Goal: Task Accomplishment & Management: Use online tool/utility

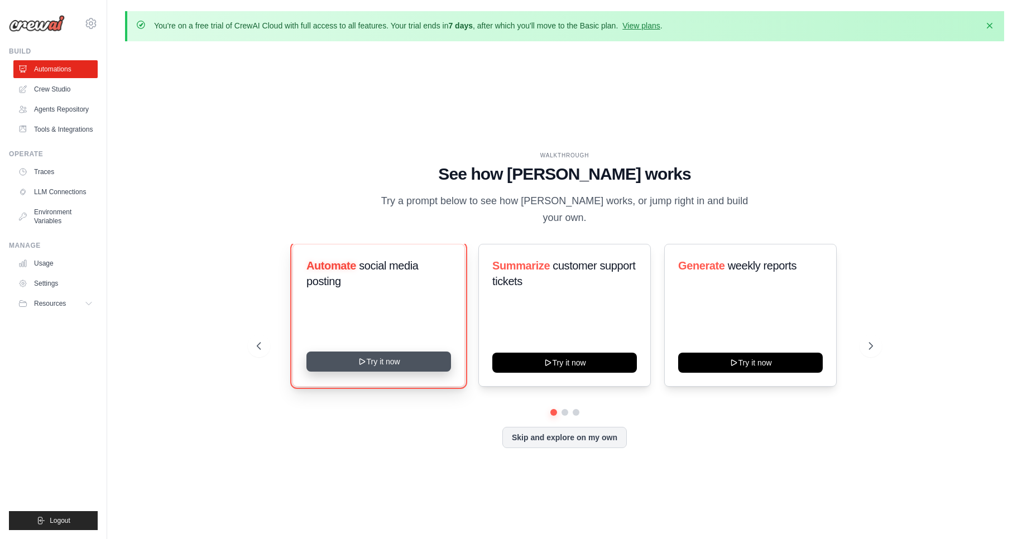
click at [408, 357] on button "Try it now" at bounding box center [378, 362] width 145 height 20
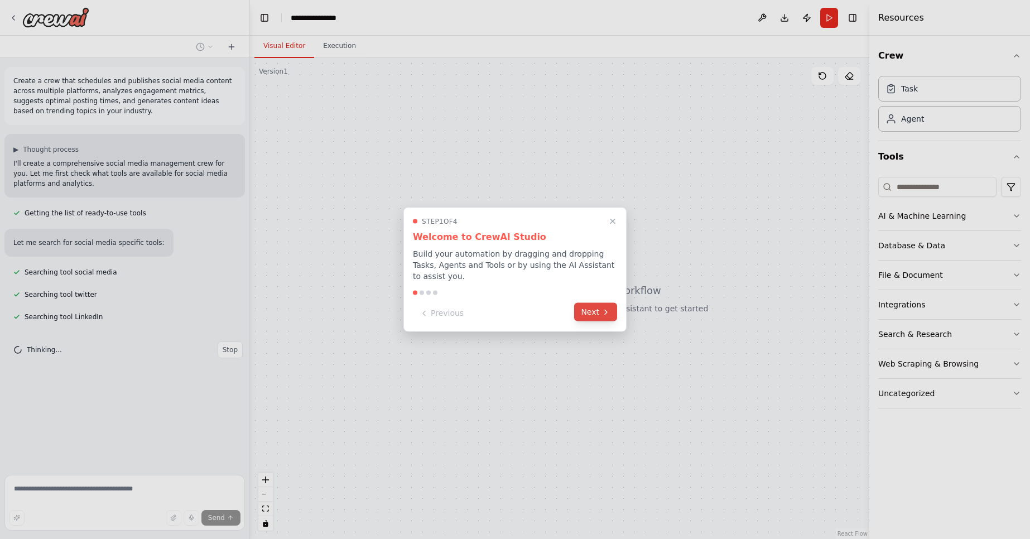
click at [590, 317] on button "Next" at bounding box center [595, 312] width 43 height 18
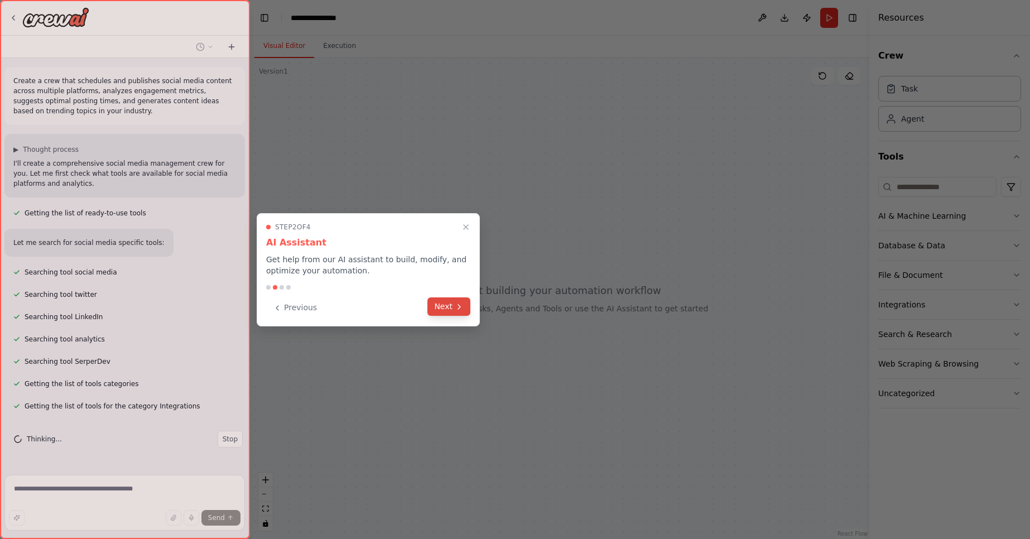
click at [451, 306] on button "Next" at bounding box center [448, 306] width 43 height 18
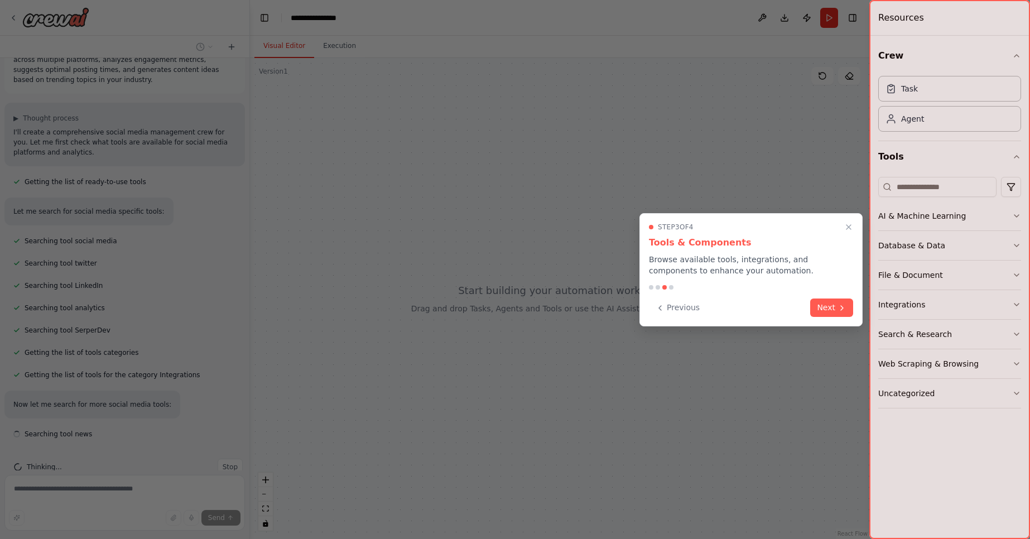
scroll to position [54, 0]
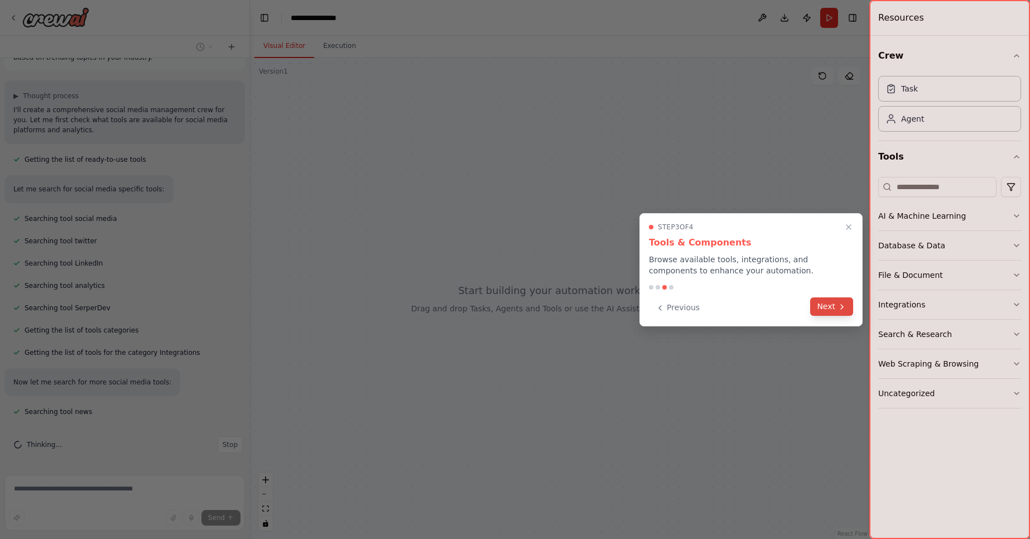
click at [840, 306] on icon at bounding box center [842, 306] width 9 height 9
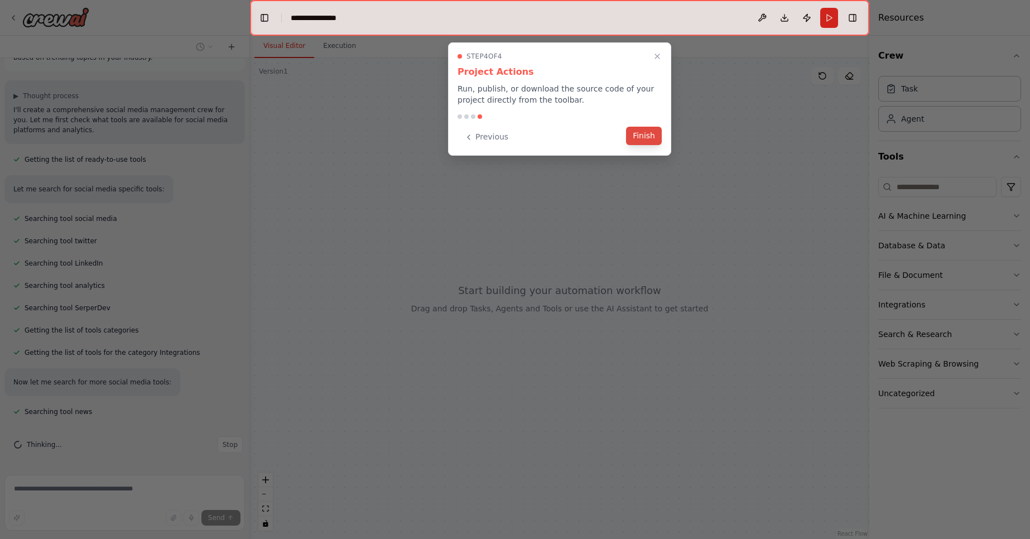
click at [647, 133] on button "Finish" at bounding box center [644, 136] width 36 height 18
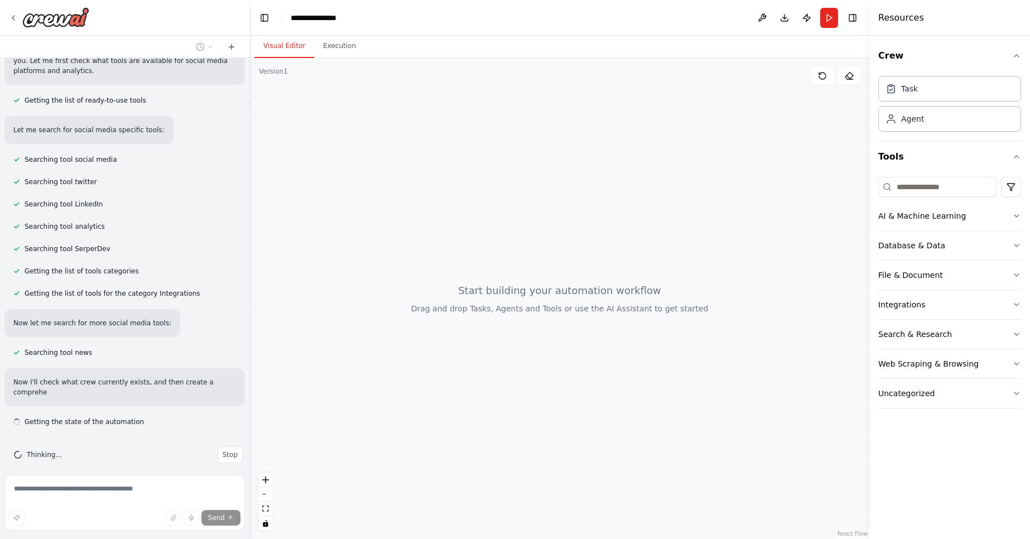
scroll to position [123, 0]
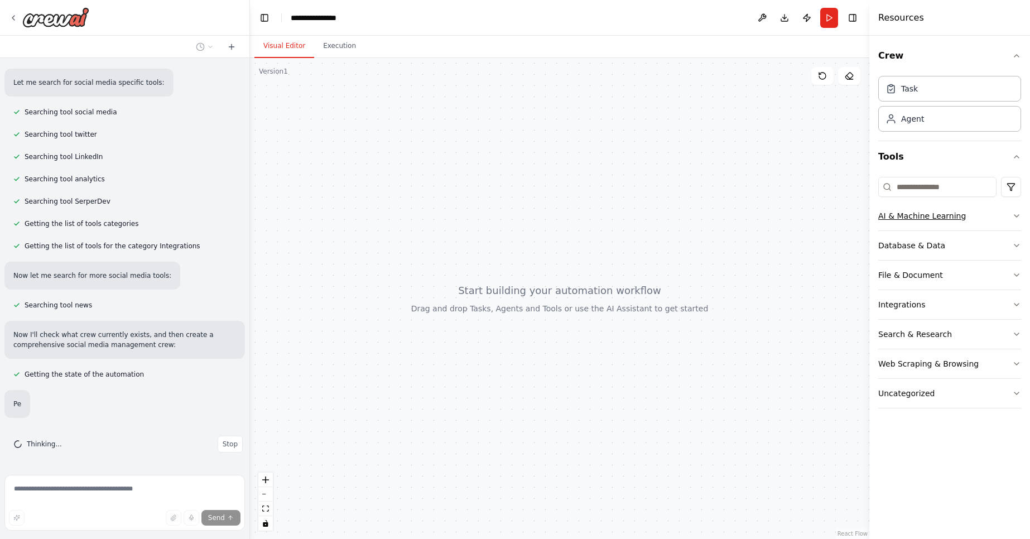
click at [1021, 214] on icon "button" at bounding box center [1016, 216] width 9 height 9
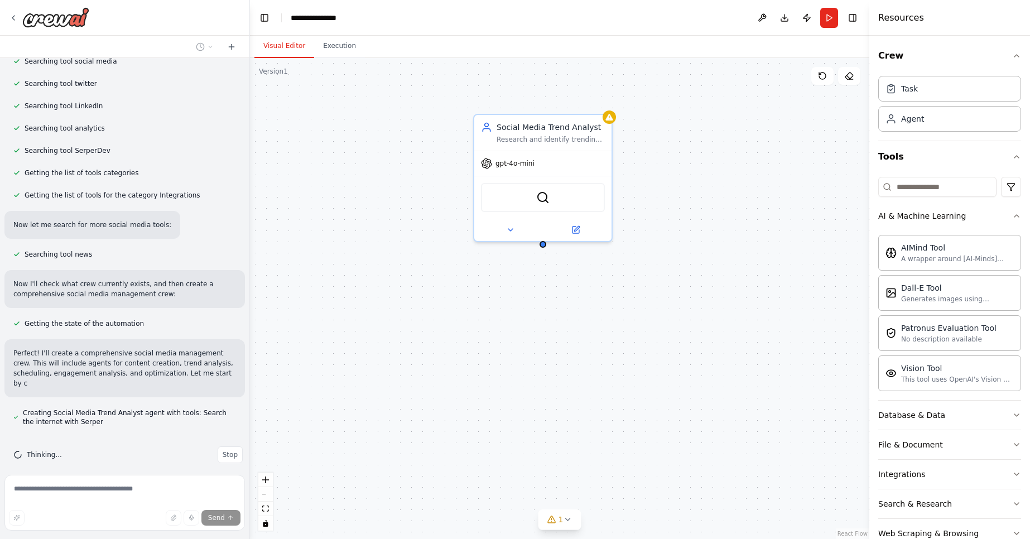
scroll to position [221, 0]
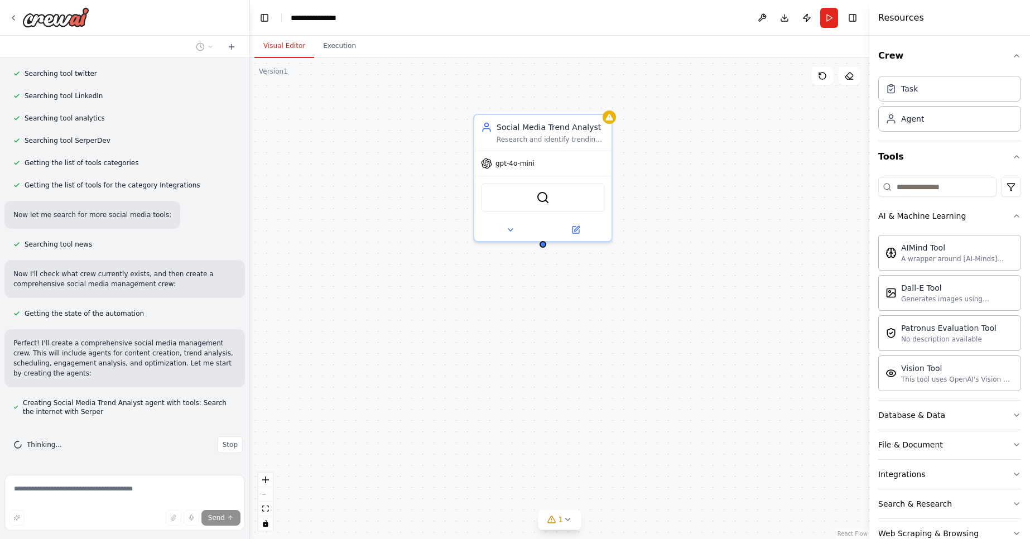
click at [1018, 213] on div "Crew Task Agent Tools AI & Machine Learning AIMind Tool A wrapper around [AI-Mi…" at bounding box center [949, 287] width 161 height 503
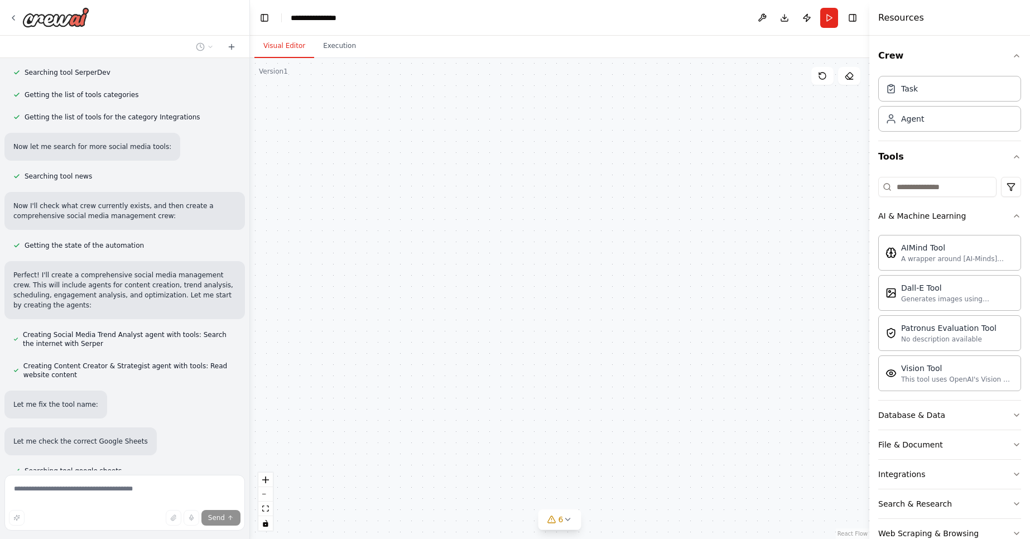
scroll to position [375, 0]
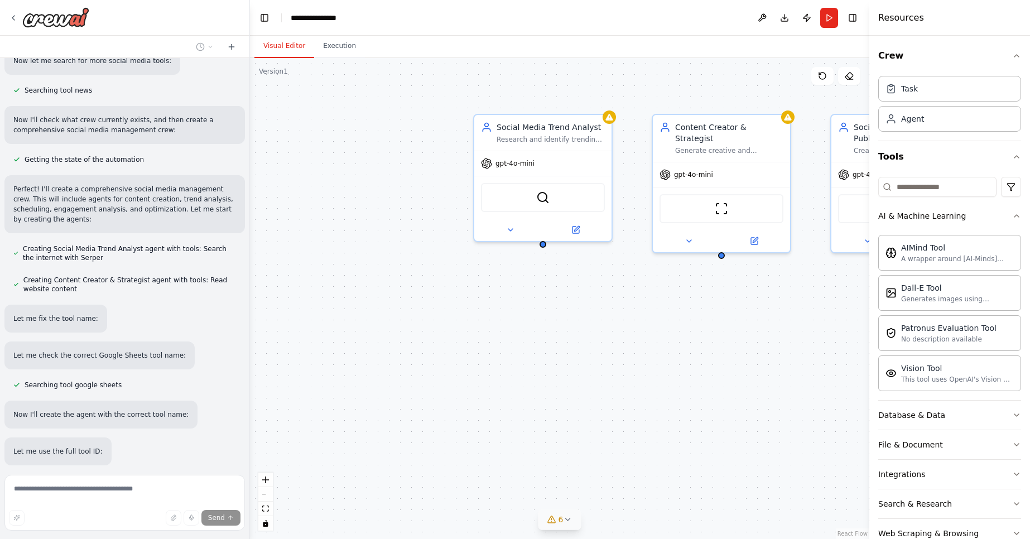
click at [563, 518] on icon at bounding box center [567, 519] width 9 height 9
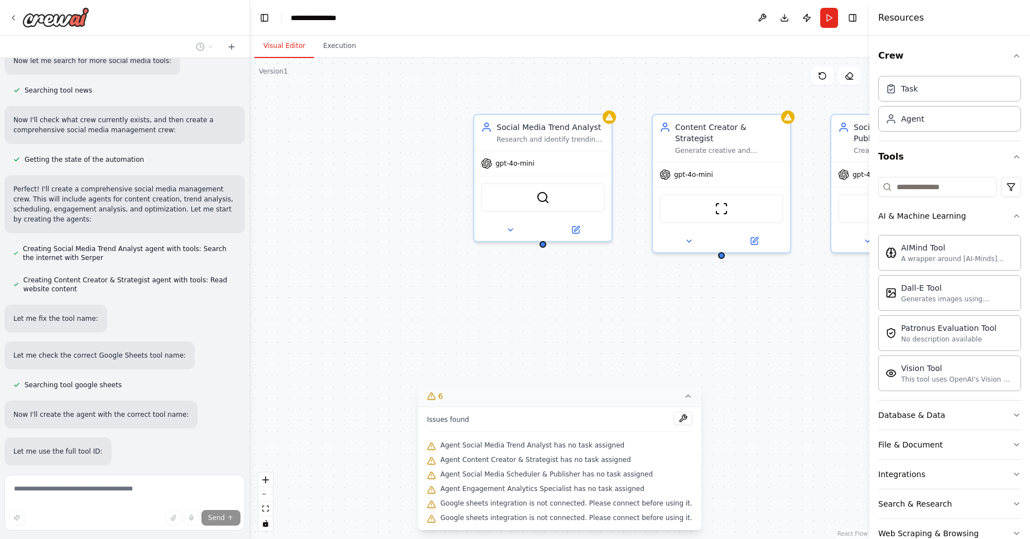
click at [581, 444] on span "Agent Social Media Trend Analyst has no task assigned" at bounding box center [532, 445] width 184 height 9
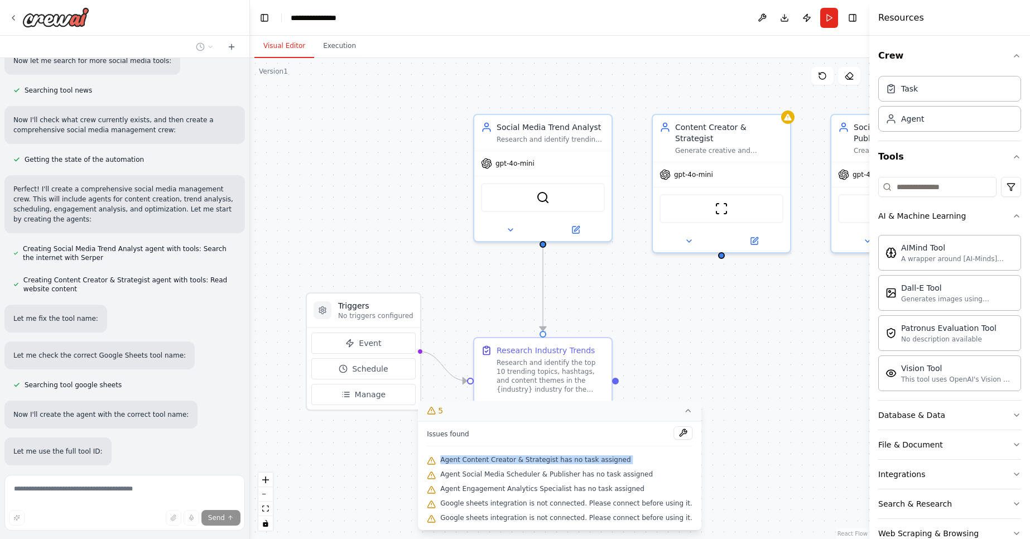
click at [684, 411] on icon at bounding box center [688, 410] width 9 height 9
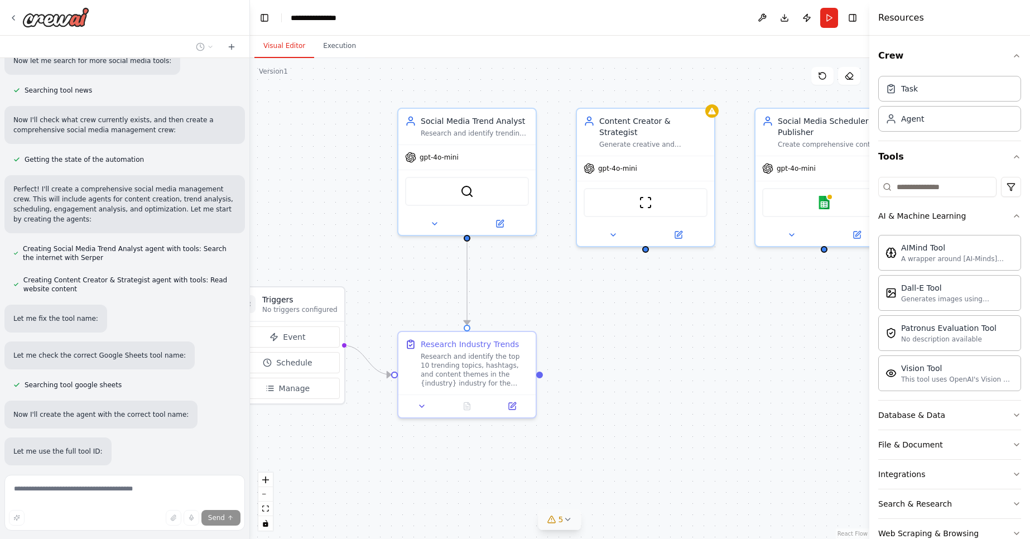
drag, startPoint x: 676, startPoint y: 411, endPoint x: 600, endPoint y: 405, distance: 76.1
click at [600, 405] on div ".deletable-edge-delete-btn { width: 20px; height: 20px; border: 0px solid #ffff…" at bounding box center [559, 298] width 619 height 481
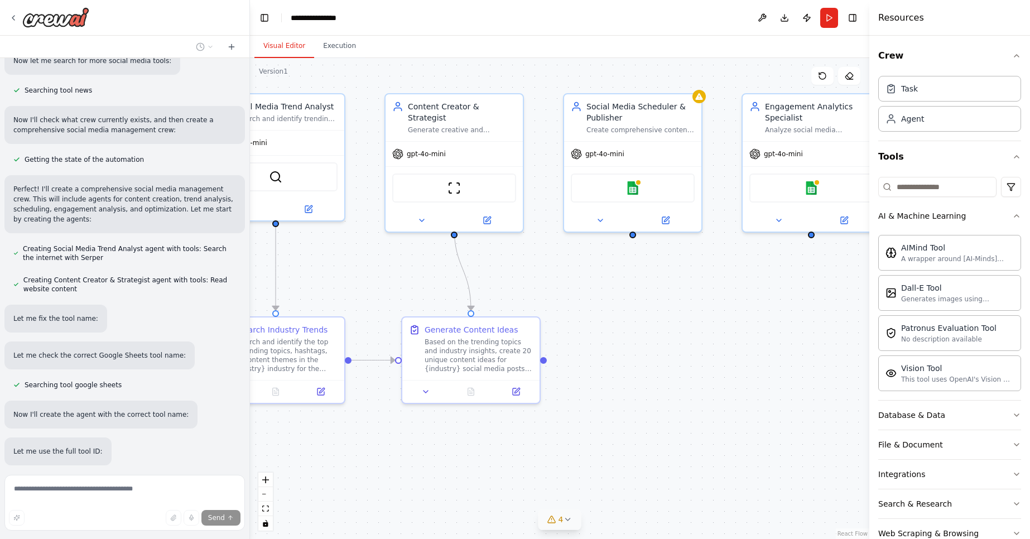
drag, startPoint x: 781, startPoint y: 431, endPoint x: 585, endPoint y: 418, distance: 195.8
click at [585, 418] on div ".deletable-edge-delete-btn { width: 20px; height: 20px; border: 0px solid #ffff…" at bounding box center [559, 298] width 619 height 481
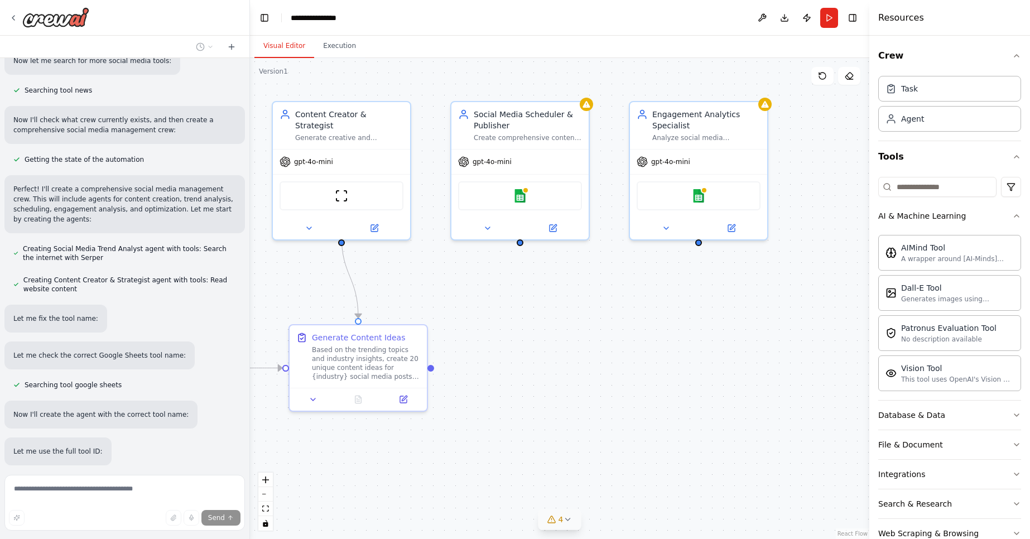
drag, startPoint x: 718, startPoint y: 416, endPoint x: 573, endPoint y: 421, distance: 145.2
click at [573, 421] on div ".deletable-edge-delete-btn { width: 20px; height: 20px; border: 0px solid #ffff…" at bounding box center [559, 298] width 619 height 481
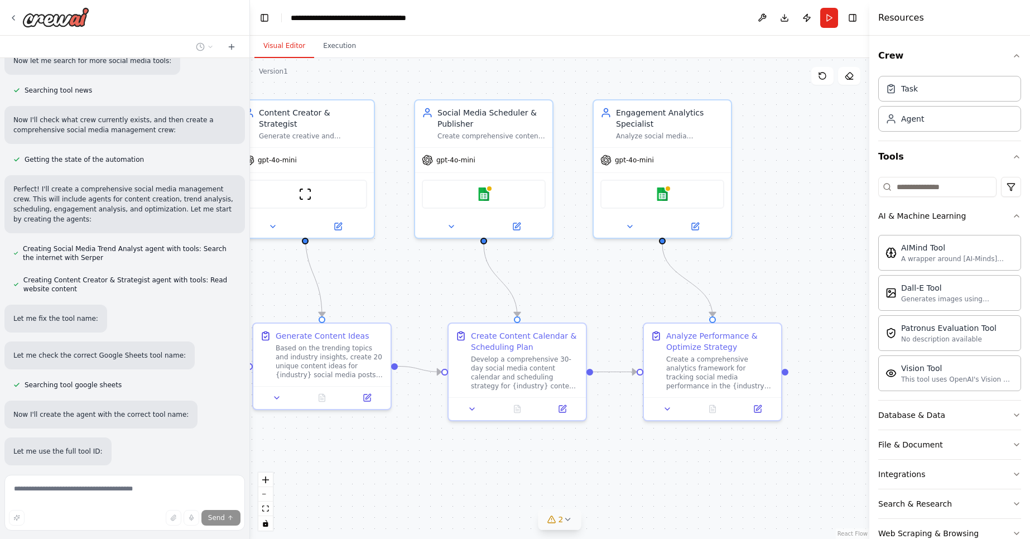
scroll to position [692, 0]
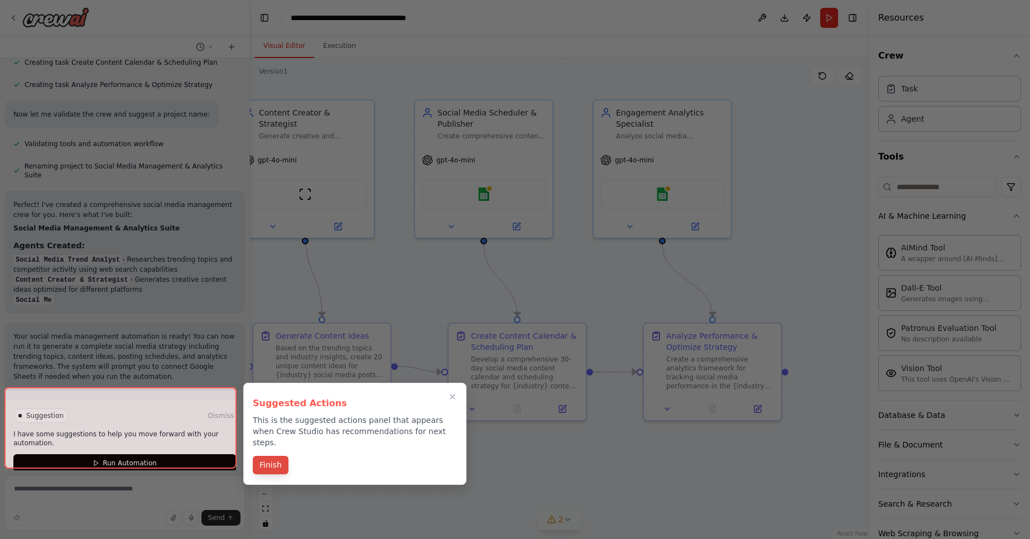
click at [272, 456] on button "Finish" at bounding box center [271, 465] width 36 height 18
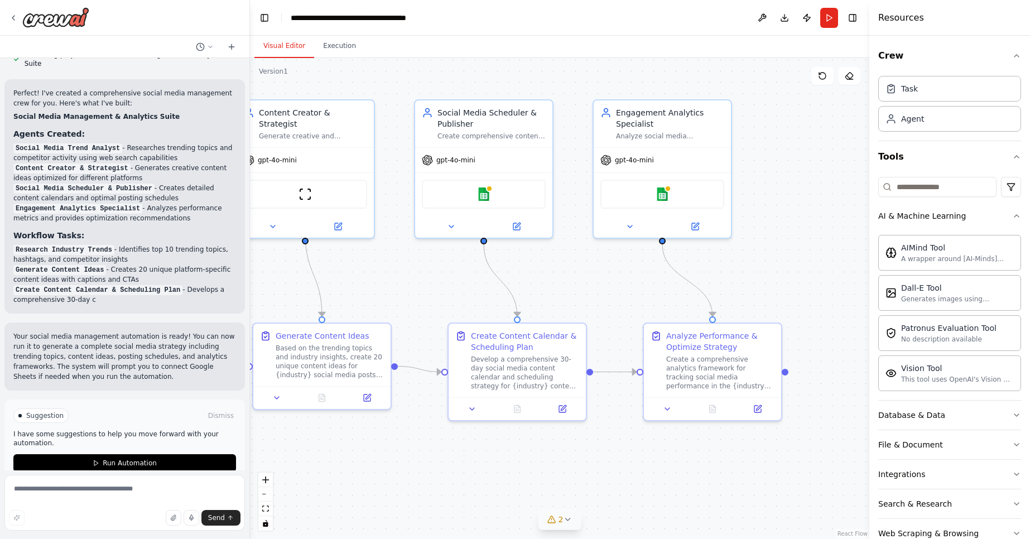
scroll to position [1059, 0]
